Goal: Information Seeking & Learning: Find specific page/section

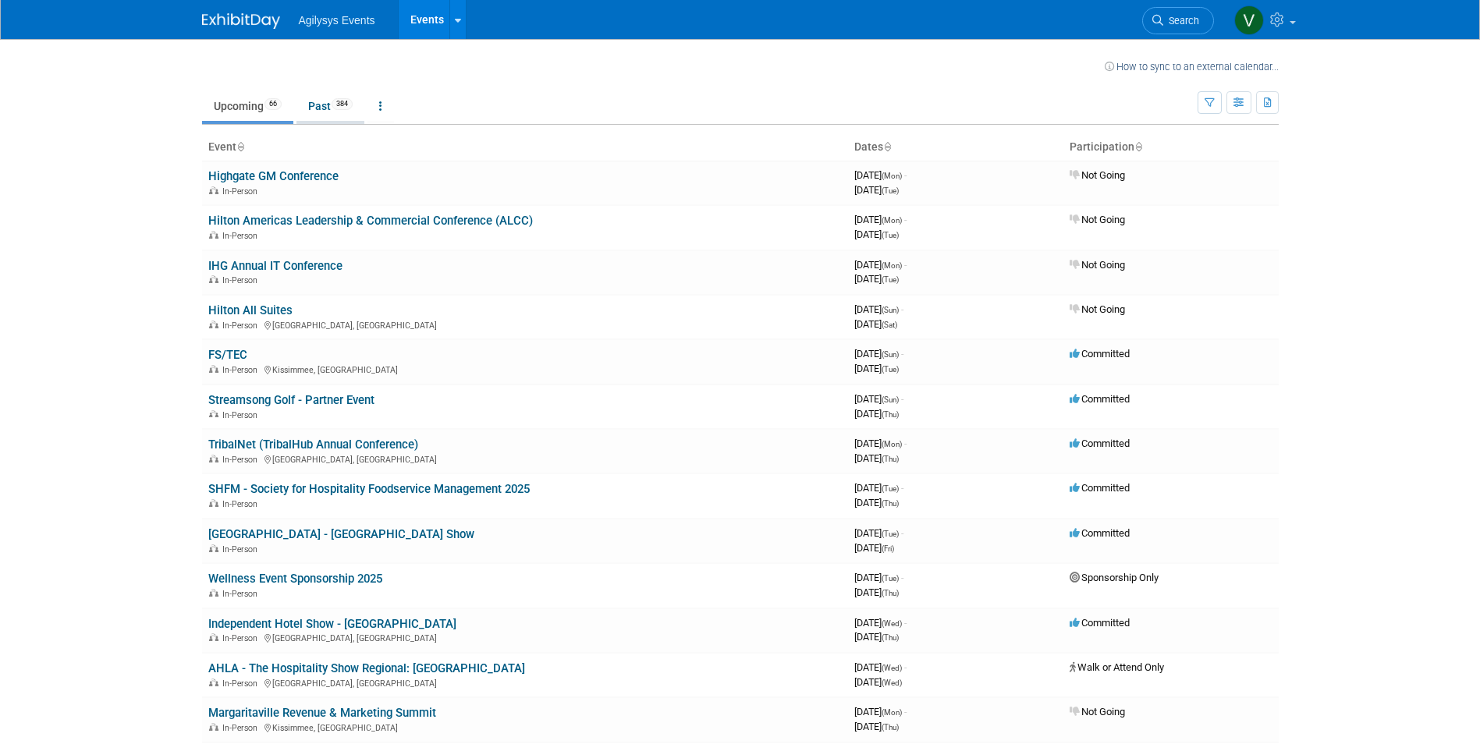
click at [310, 106] on link "Past 384" at bounding box center [330, 106] width 68 height 30
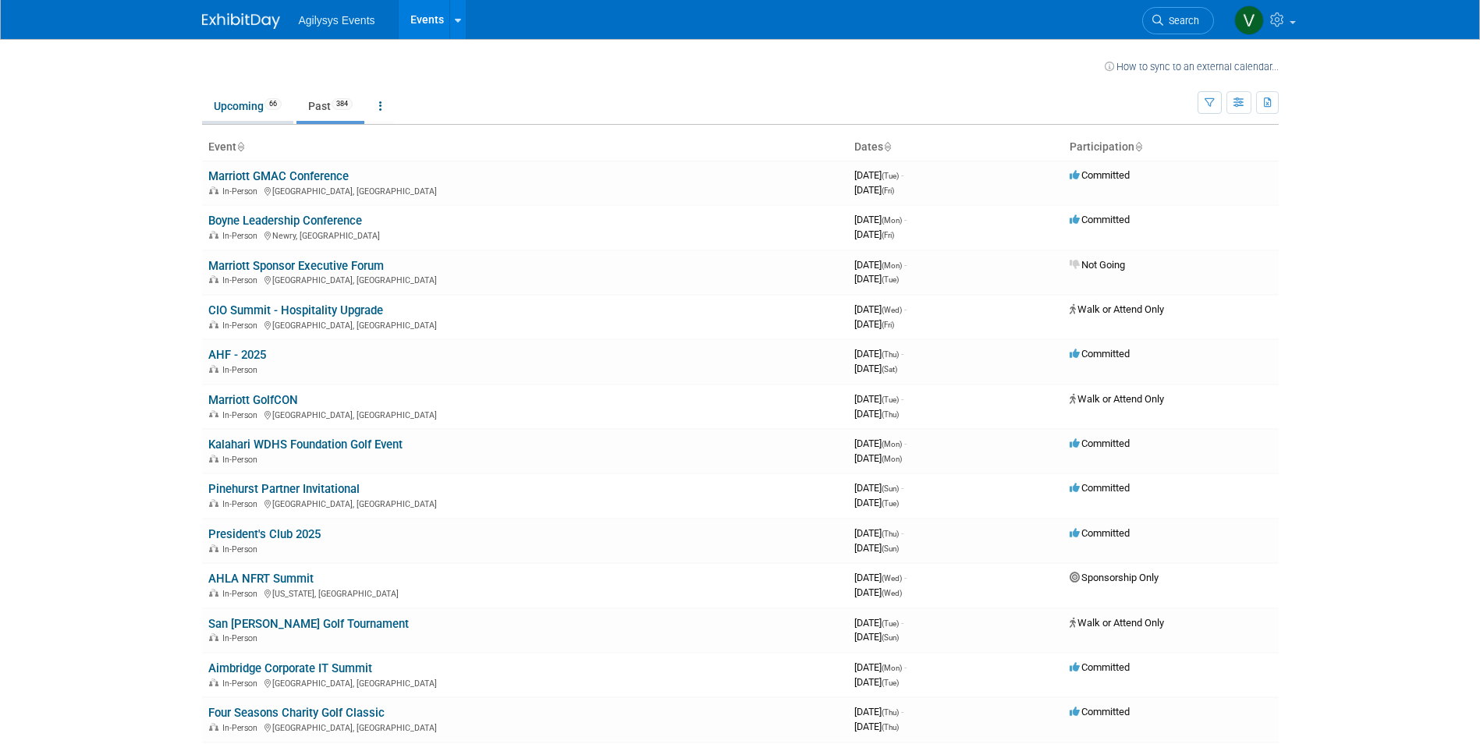
click at [213, 105] on link "Upcoming 66" at bounding box center [247, 106] width 91 height 30
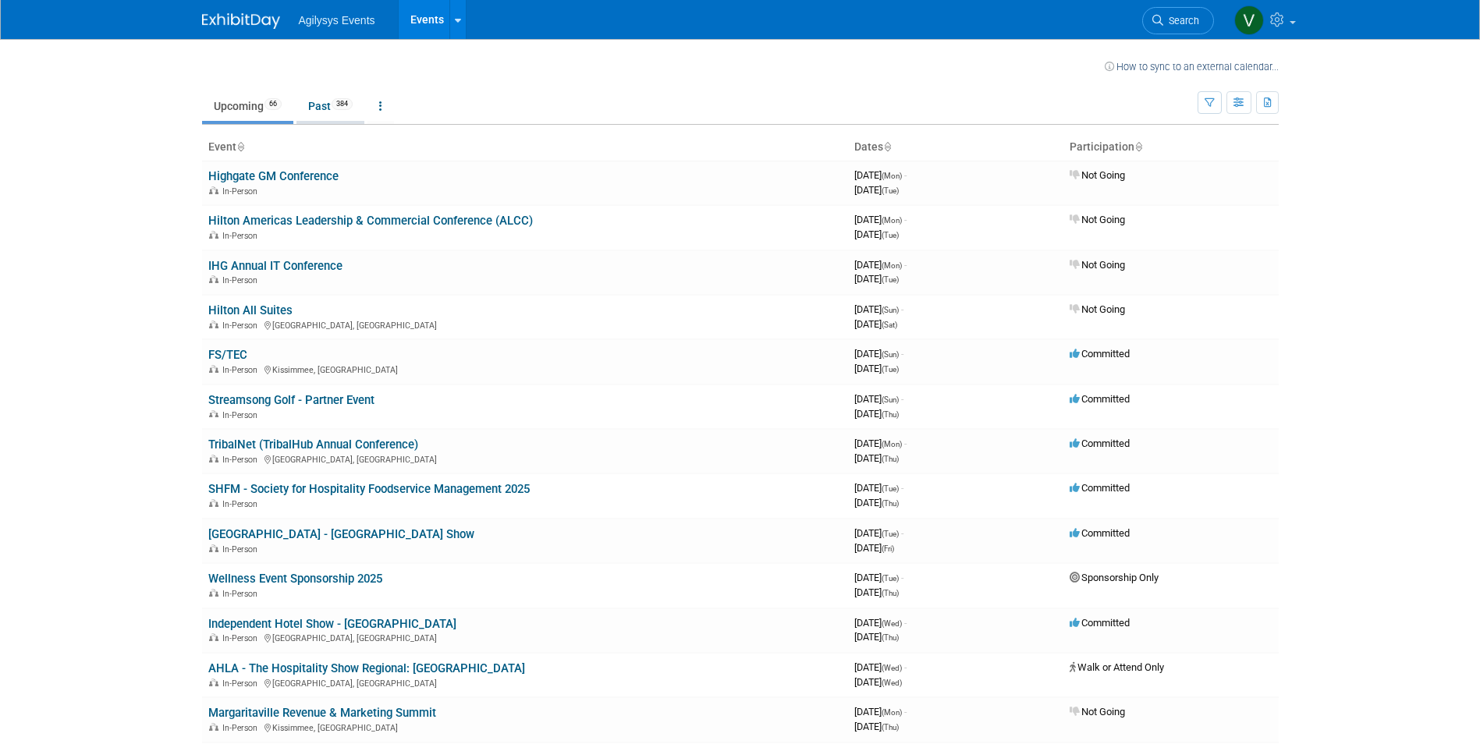
click at [331, 100] on link "Past 384" at bounding box center [330, 106] width 68 height 30
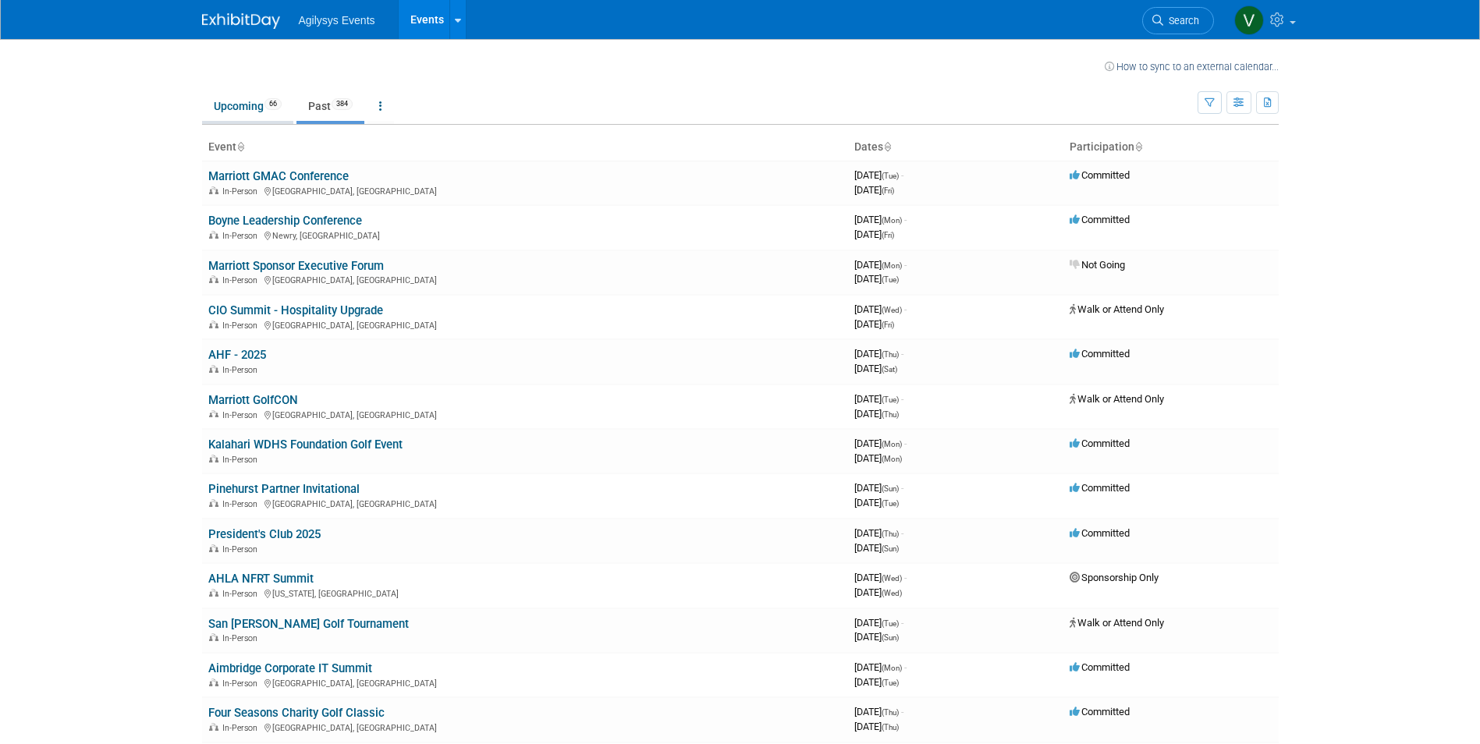
click at [262, 107] on link "Upcoming 66" at bounding box center [247, 106] width 91 height 30
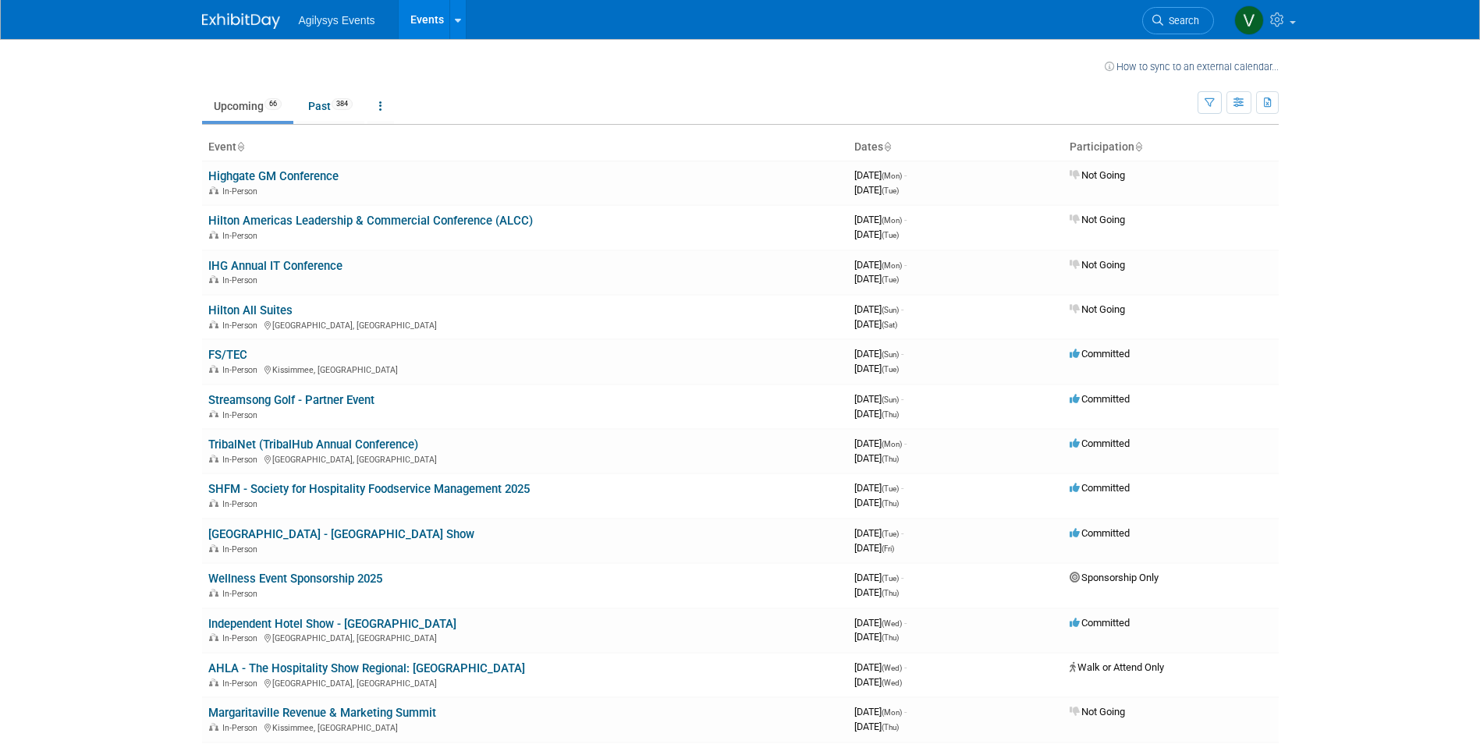
click at [108, 240] on body "Agilysys Events Events Recently Viewed Events: Hilton Americas Leadership & Com…" at bounding box center [740, 372] width 1480 height 744
click at [372, 110] on link at bounding box center [380, 106] width 27 height 30
click at [300, 107] on link "Past 384" at bounding box center [330, 106] width 68 height 30
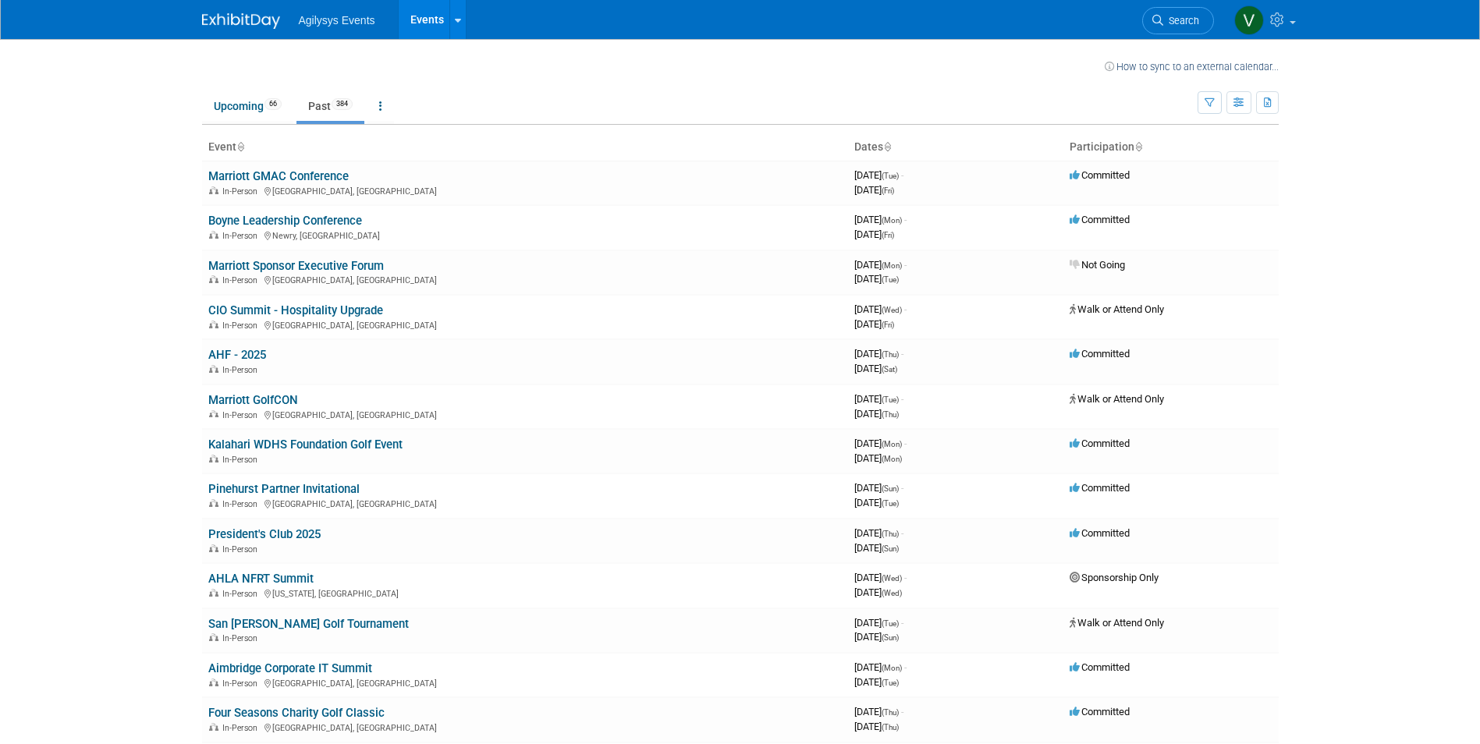
click at [327, 107] on link "Past 384" at bounding box center [330, 106] width 68 height 30
click at [542, 90] on ul "Upcoming 66 Past 384 All Events 450 Past and Upcoming Grouped Annually Events g…" at bounding box center [699, 107] width 995 height 35
click at [98, 305] on body "Agilysys Events Events Recently Viewed Events: Hilton Americas Leadership & Com…" at bounding box center [740, 372] width 1480 height 744
drag, startPoint x: 1295, startPoint y: 548, endPoint x: 1121, endPoint y: 2, distance: 573.0
click at [1289, 508] on body "Agilysys Events Events Recently Viewed Events: Hilton Americas Leadership & Com…" at bounding box center [740, 372] width 1480 height 744
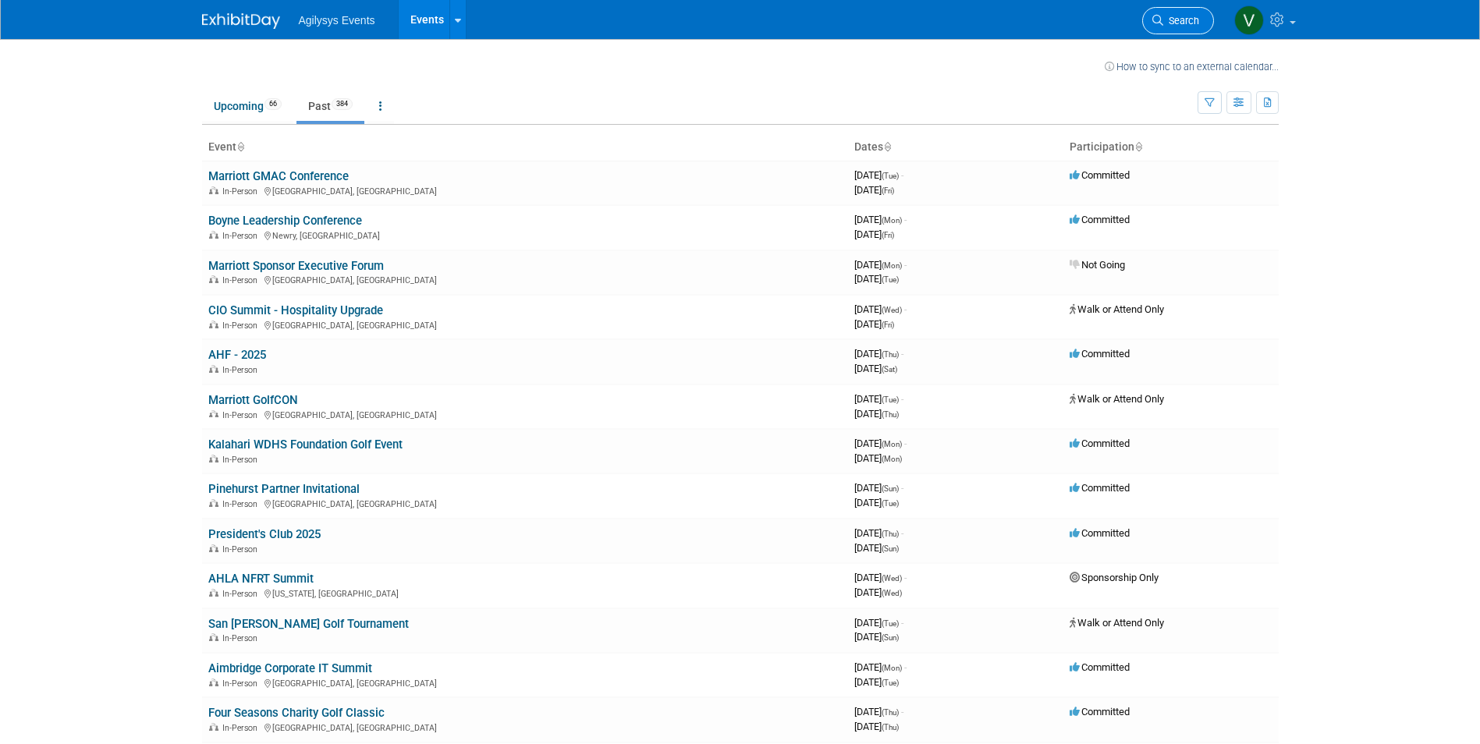
click at [1177, 16] on span "Search" at bounding box center [1181, 21] width 36 height 12
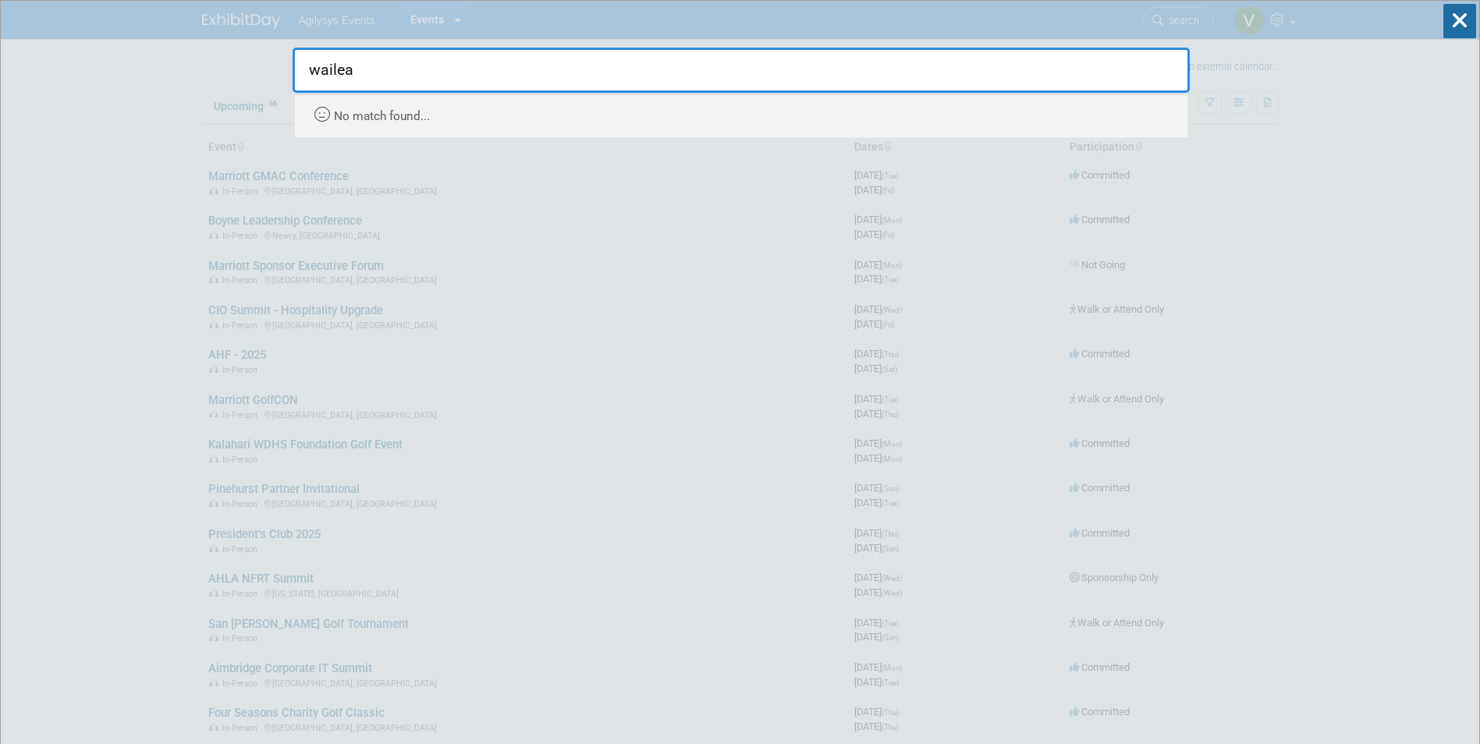
type input "wailea"
